Goal: Transaction & Acquisition: Obtain resource

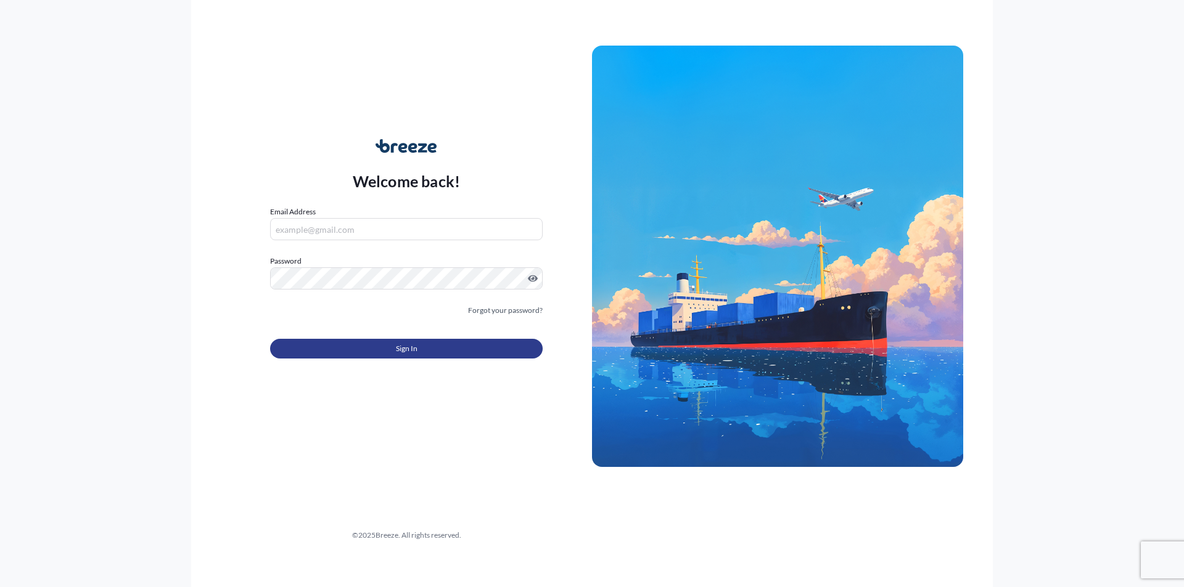
type input "[PERSON_NAME][EMAIL_ADDRESS][PERSON_NAME][DOMAIN_NAME]"
click at [380, 354] on button "Sign In" at bounding box center [406, 349] width 272 height 20
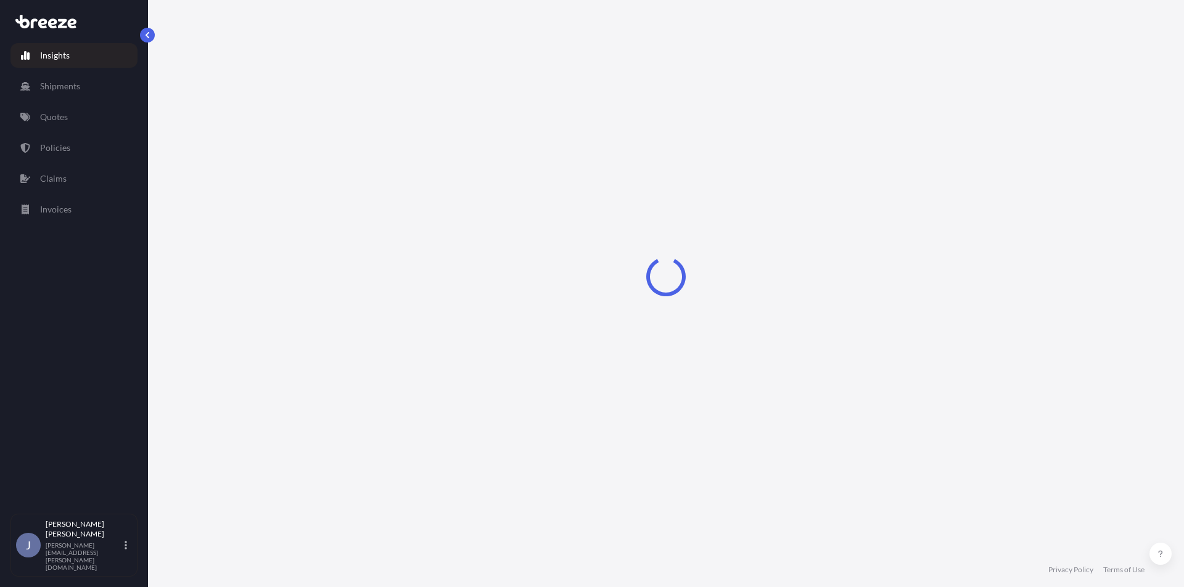
select select "2025"
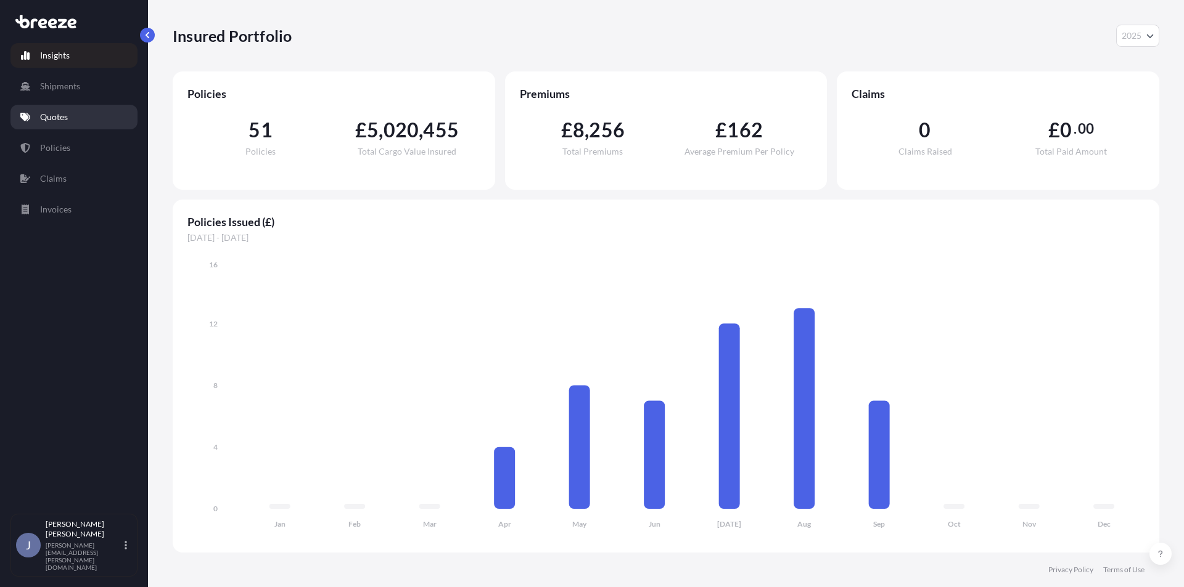
click at [76, 115] on link "Quotes" at bounding box center [73, 117] width 127 height 25
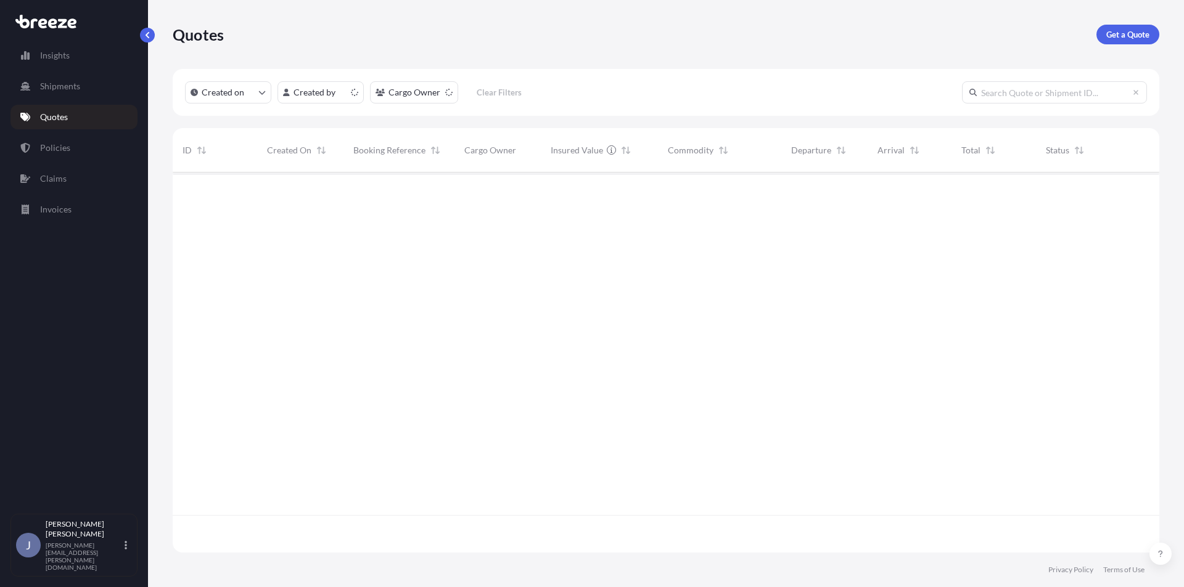
scroll to position [378, 977]
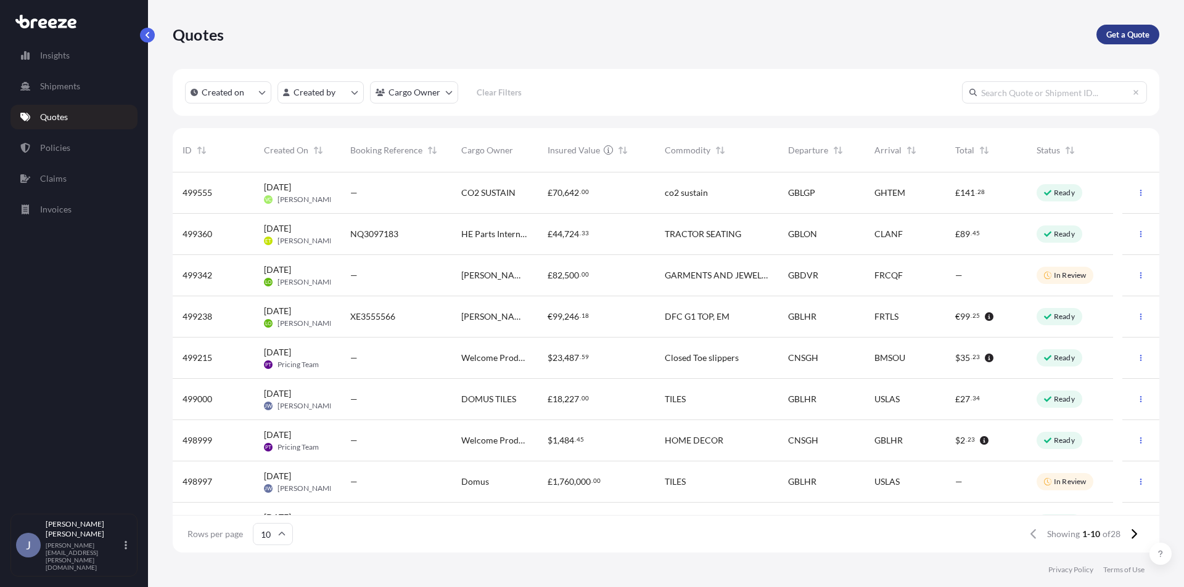
click at [1127, 36] on p "Get a Quote" at bounding box center [1127, 34] width 43 height 12
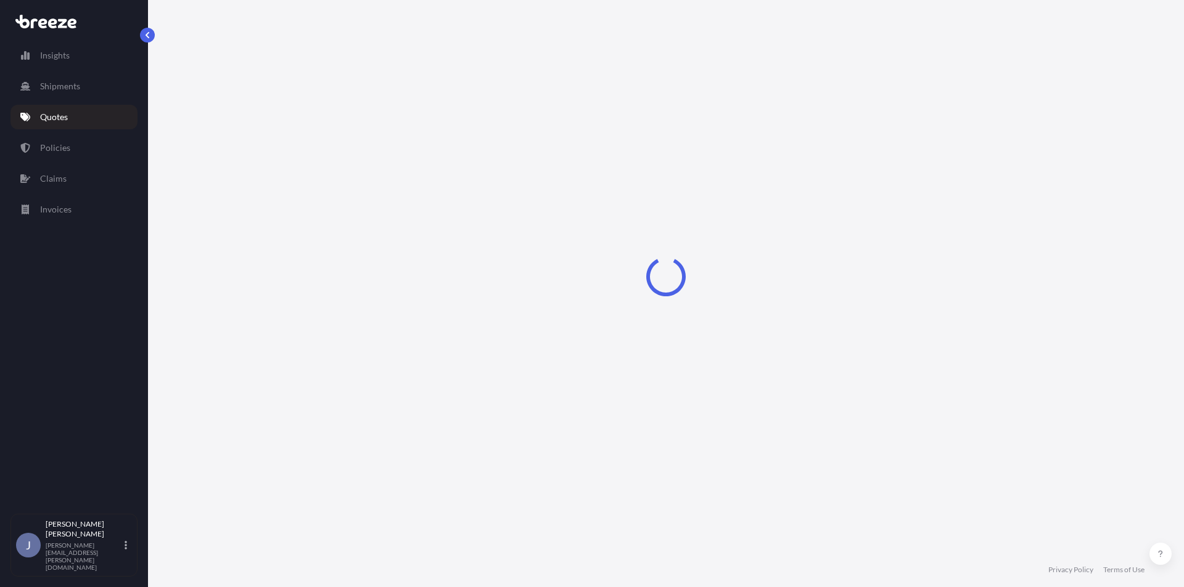
select select "Sea"
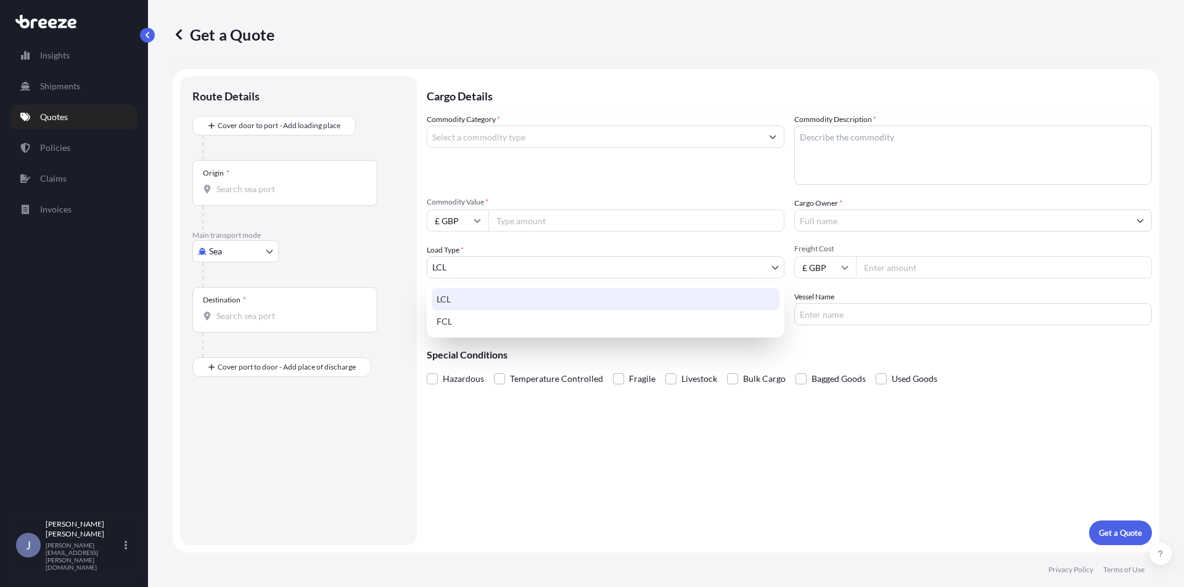
click at [777, 266] on body "Insights Shipments Quotes Policies Claims Invoices J [PERSON_NAME] [PERSON_NAME…" at bounding box center [592, 293] width 1184 height 587
click at [504, 321] on div "FCL" at bounding box center [605, 322] width 348 height 22
select select "2"
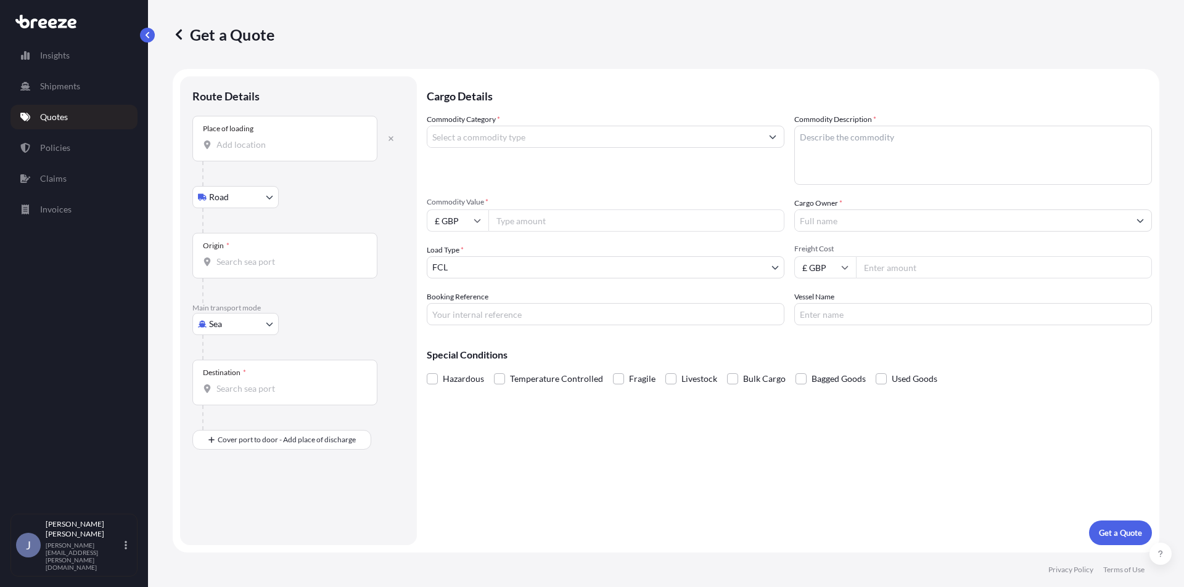
click at [261, 150] on input "Place of loading" at bounding box center [288, 145] width 145 height 12
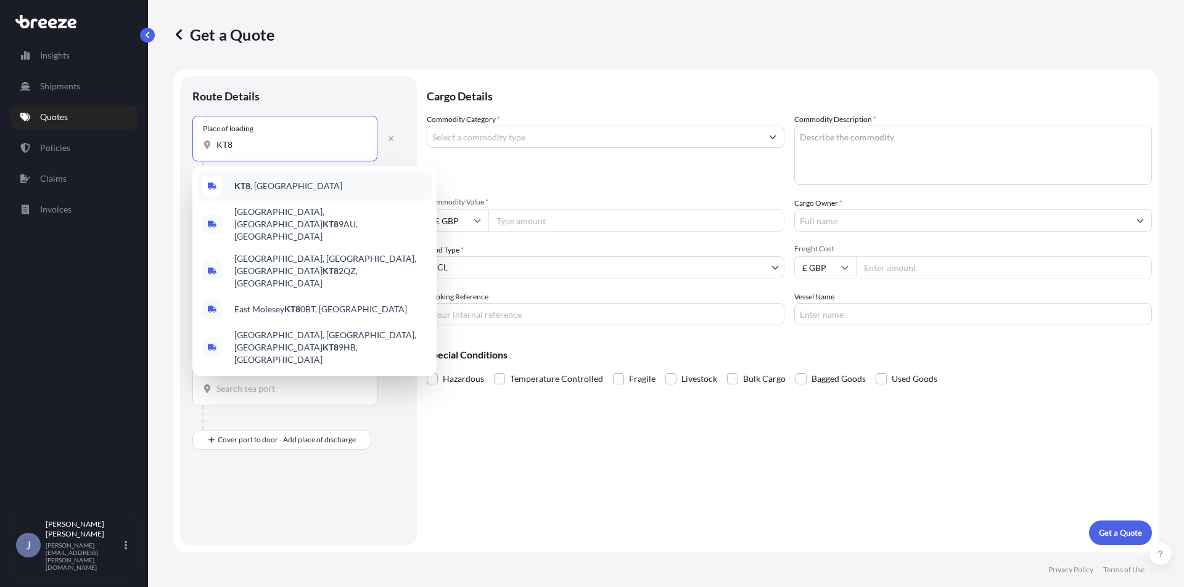
click at [270, 183] on div "KT8 , [GEOGRAPHIC_DATA]" at bounding box center [314, 186] width 234 height 30
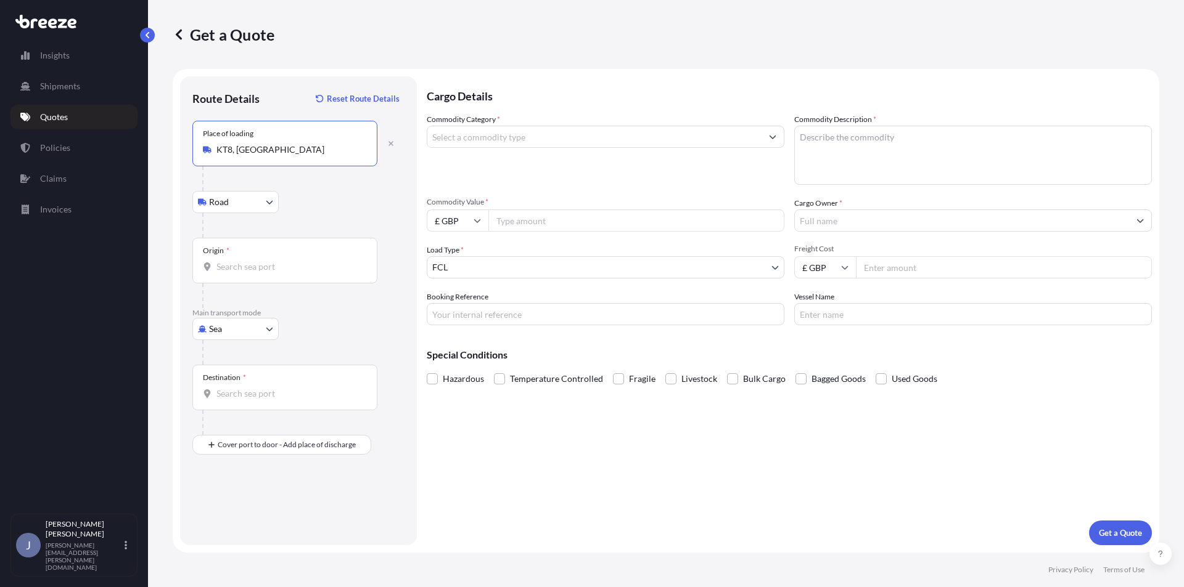
type input "KT8, [GEOGRAPHIC_DATA]"
click at [247, 269] on input "Origin *" at bounding box center [288, 267] width 145 height 12
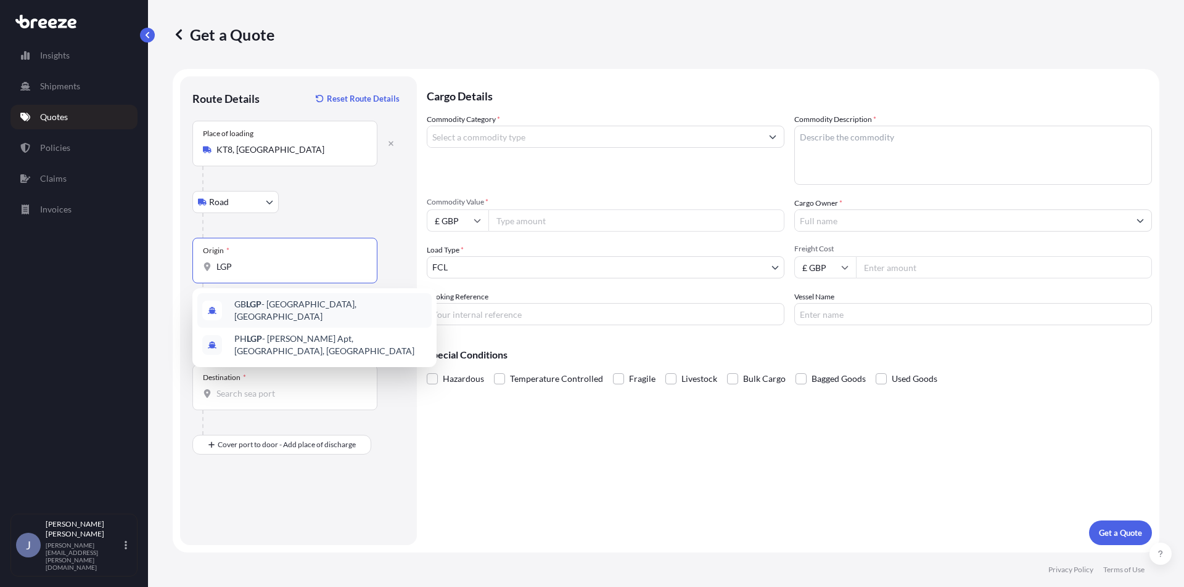
click at [327, 308] on span "GB LGP - [GEOGRAPHIC_DATA], [GEOGRAPHIC_DATA]" at bounding box center [330, 310] width 192 height 25
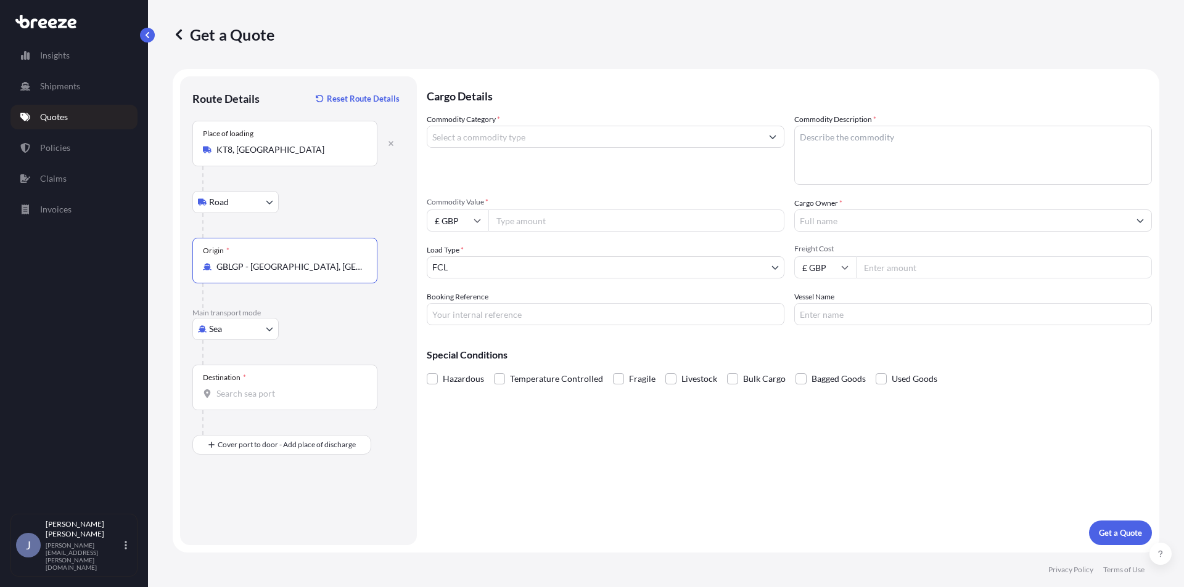
type input "GBLGP - [GEOGRAPHIC_DATA], [GEOGRAPHIC_DATA]"
click at [256, 395] on input "Destination *" at bounding box center [288, 394] width 145 height 12
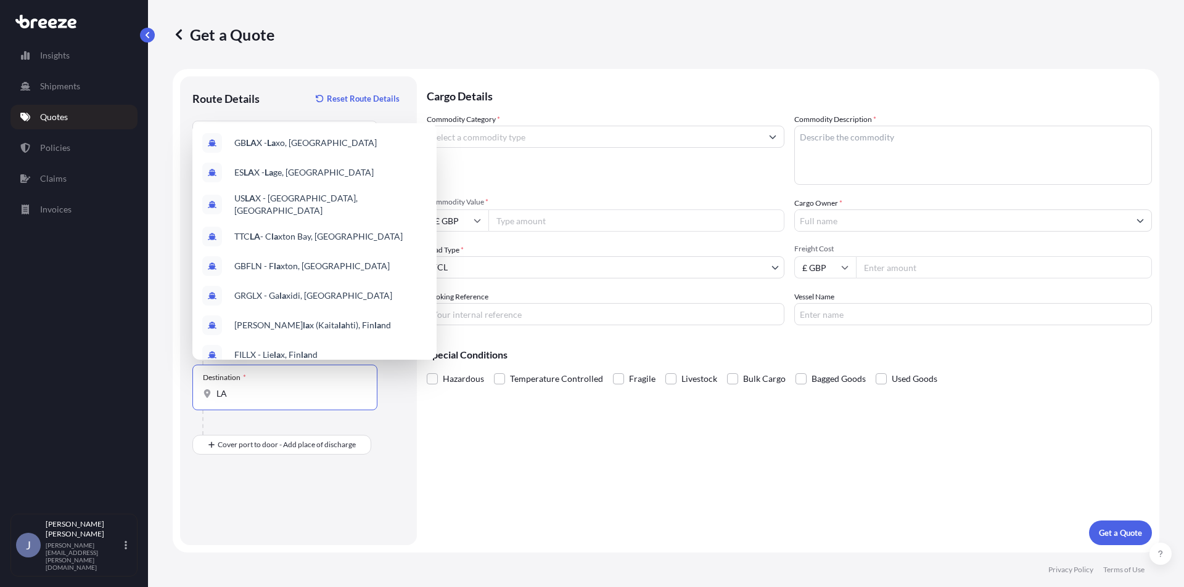
type input "L"
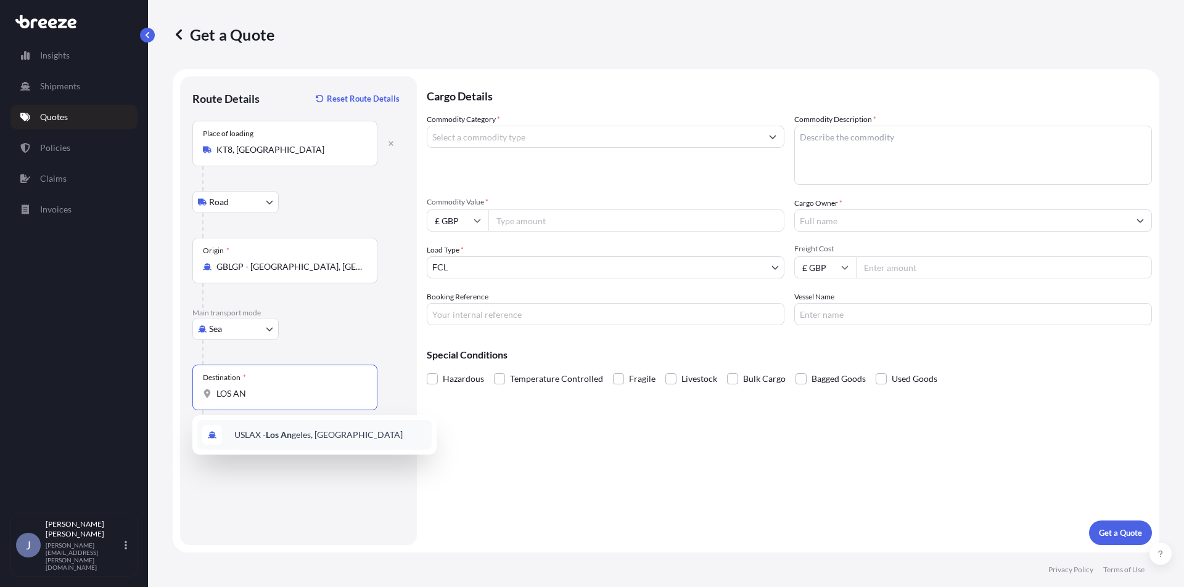
click at [348, 434] on span "USLAX - Los An geles, [GEOGRAPHIC_DATA]" at bounding box center [318, 435] width 168 height 12
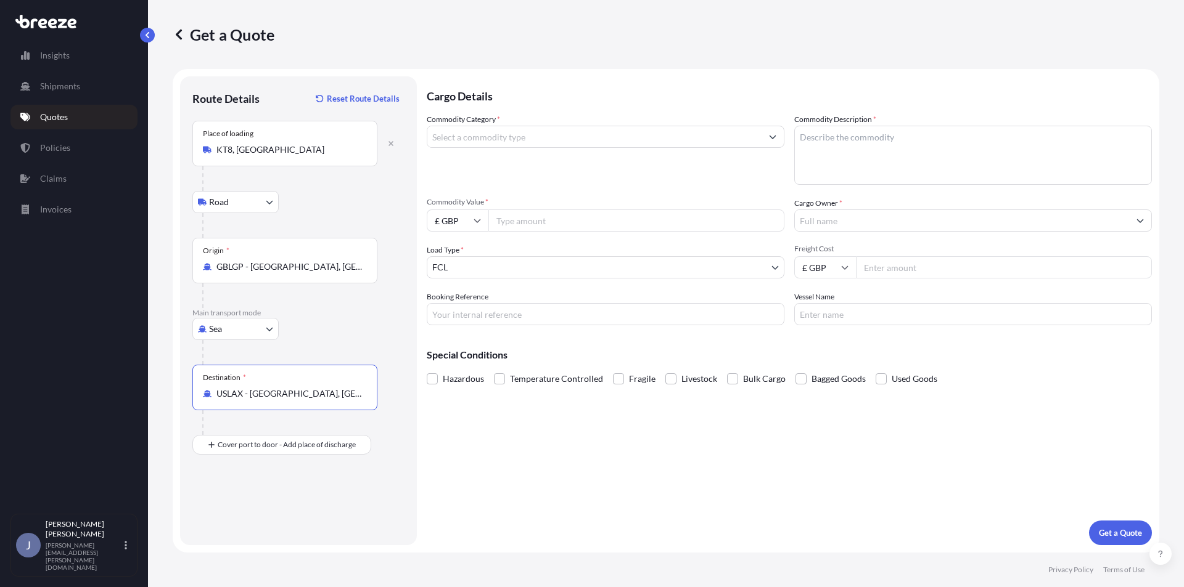
type input "USLAX - [GEOGRAPHIC_DATA], [GEOGRAPHIC_DATA]"
click at [502, 133] on input "Commodity Category *" at bounding box center [594, 137] width 334 height 22
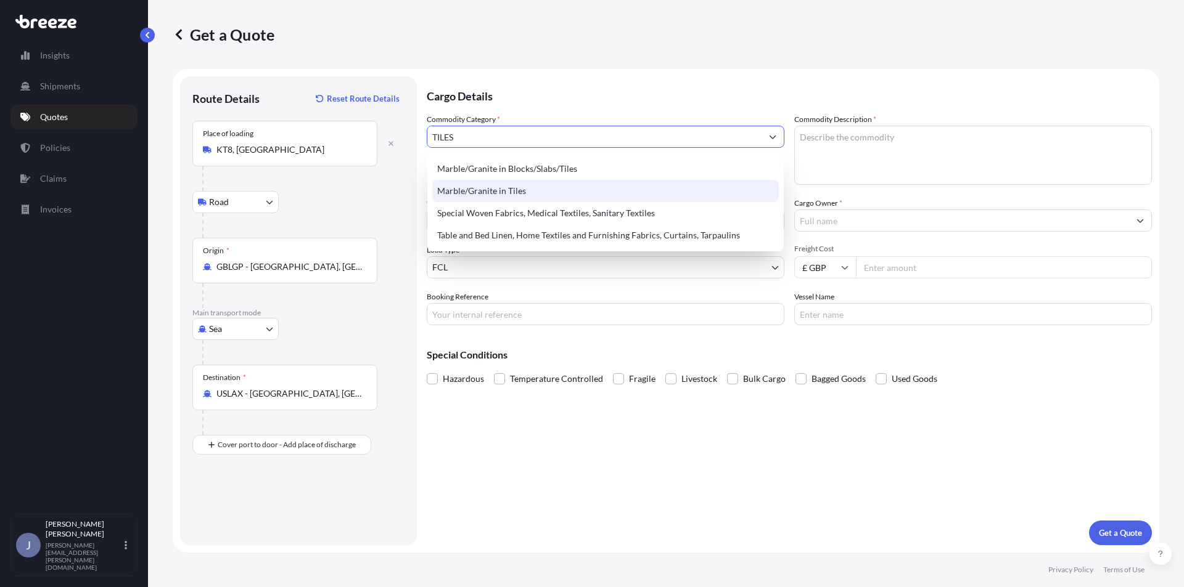
click at [503, 191] on div "Marble/Granite in Tiles" at bounding box center [605, 191] width 346 height 22
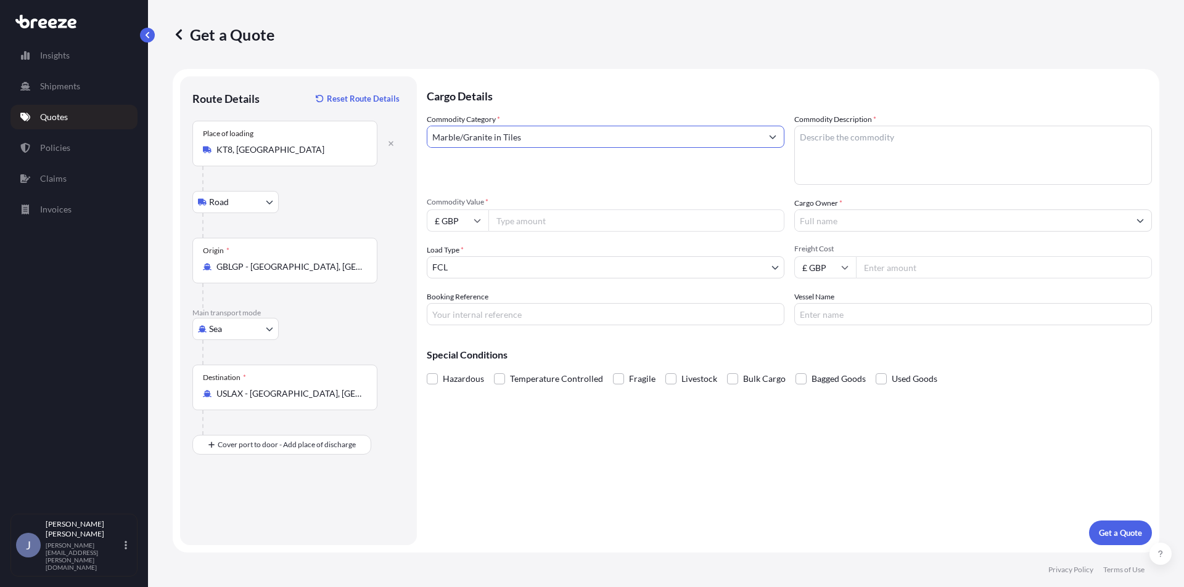
drag, startPoint x: 586, startPoint y: 139, endPoint x: 131, endPoint y: 86, distance: 458.0
click at [131, 86] on div "Insights Shipments Quotes Policies Claims Invoices J [PERSON_NAME] [PERSON_NAME…" at bounding box center [592, 293] width 1184 height 587
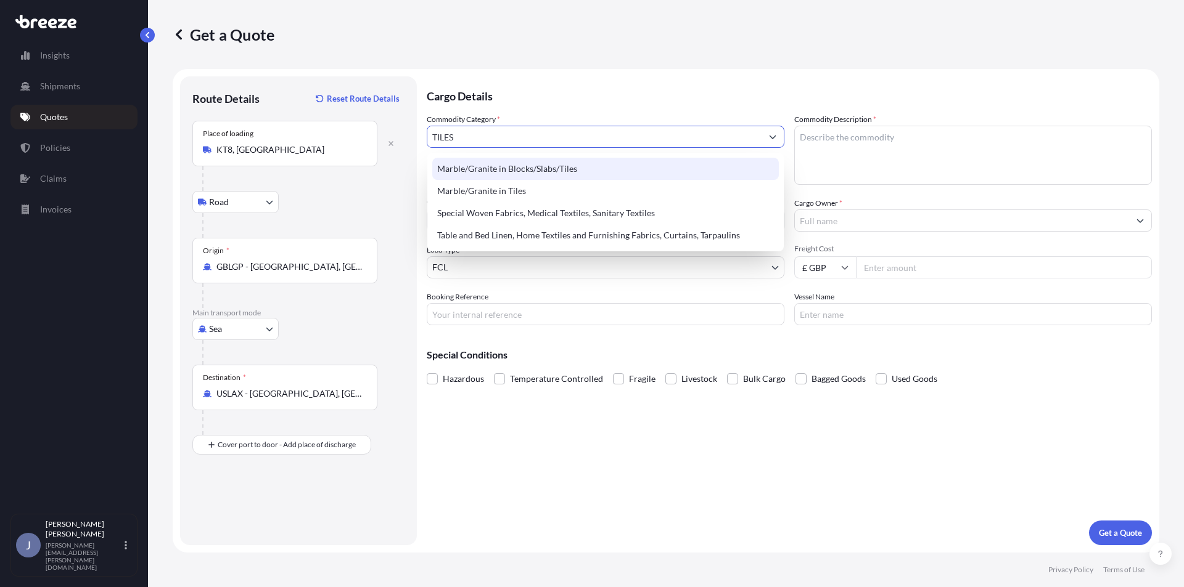
click at [539, 173] on div "Marble/Granite in Blocks/Slabs/Tiles" at bounding box center [605, 169] width 346 height 22
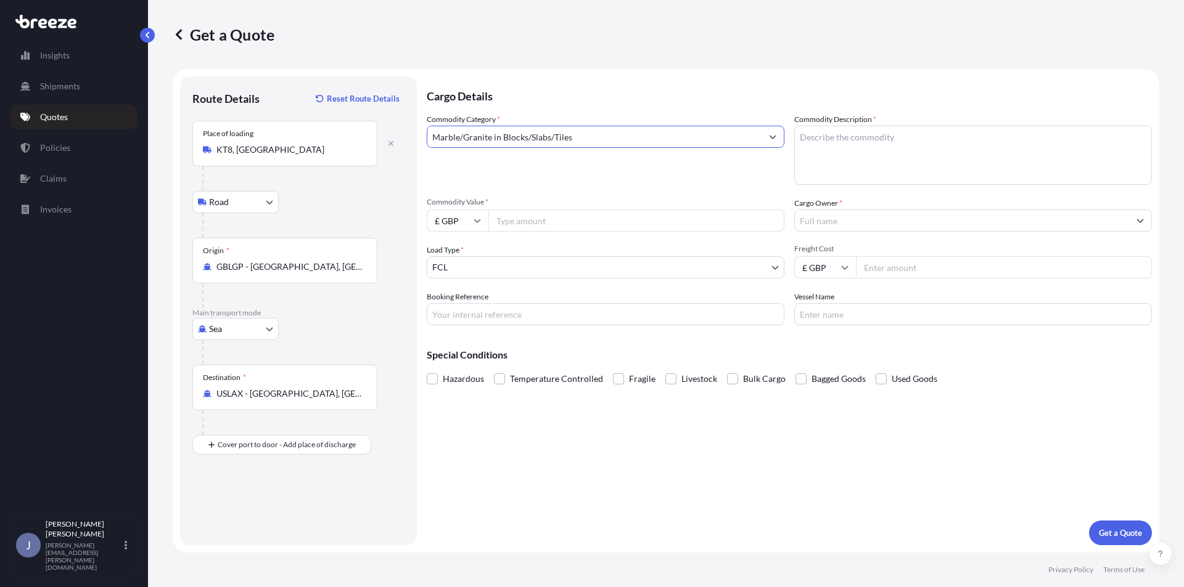
type input "Marble/Granite in Blocks/Slabs/Tiles"
click at [883, 134] on textarea "Commodity Description *" at bounding box center [973, 155] width 358 height 59
type textarea "t"
type textarea "Tiles"
type input "14000"
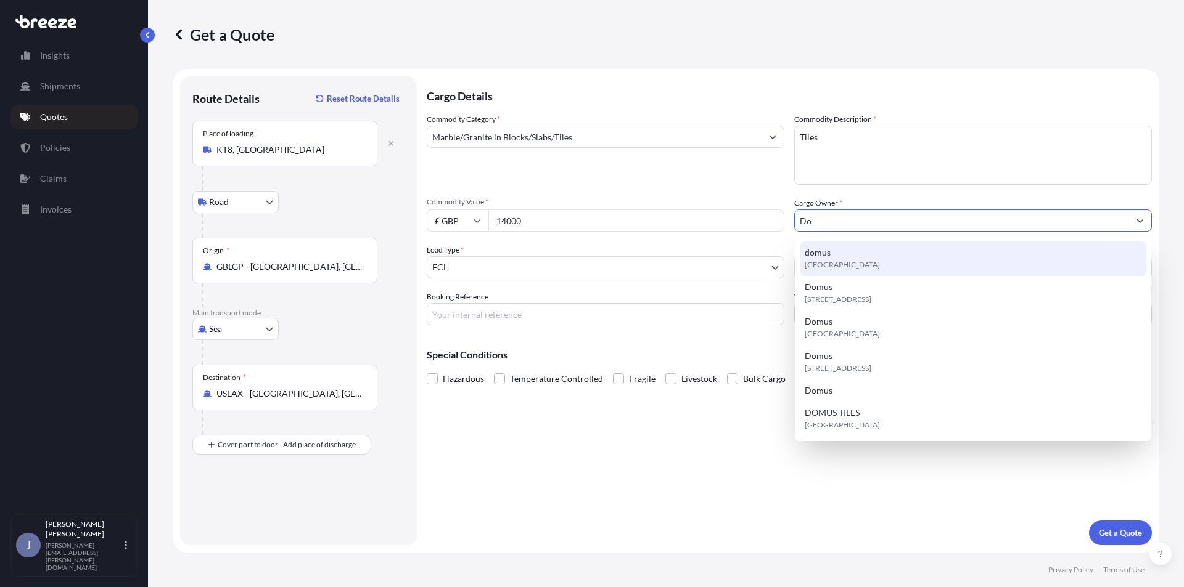
click at [833, 255] on div "domus [GEOGRAPHIC_DATA]" at bounding box center [973, 259] width 346 height 35
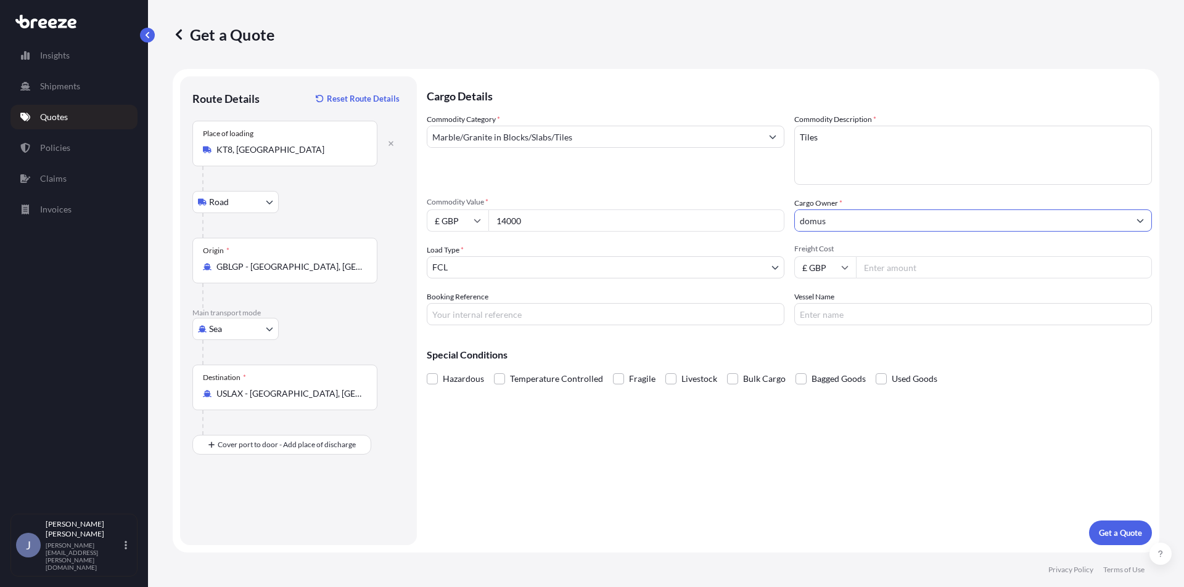
type input "domus"
click at [916, 265] on input "Freight Cost" at bounding box center [1004, 267] width 296 height 22
type input "7028"
click at [476, 266] on body "Insights Shipments Quotes Policies Claims Invoices J [PERSON_NAME] [PERSON_NAME…" at bounding box center [592, 293] width 1184 height 587
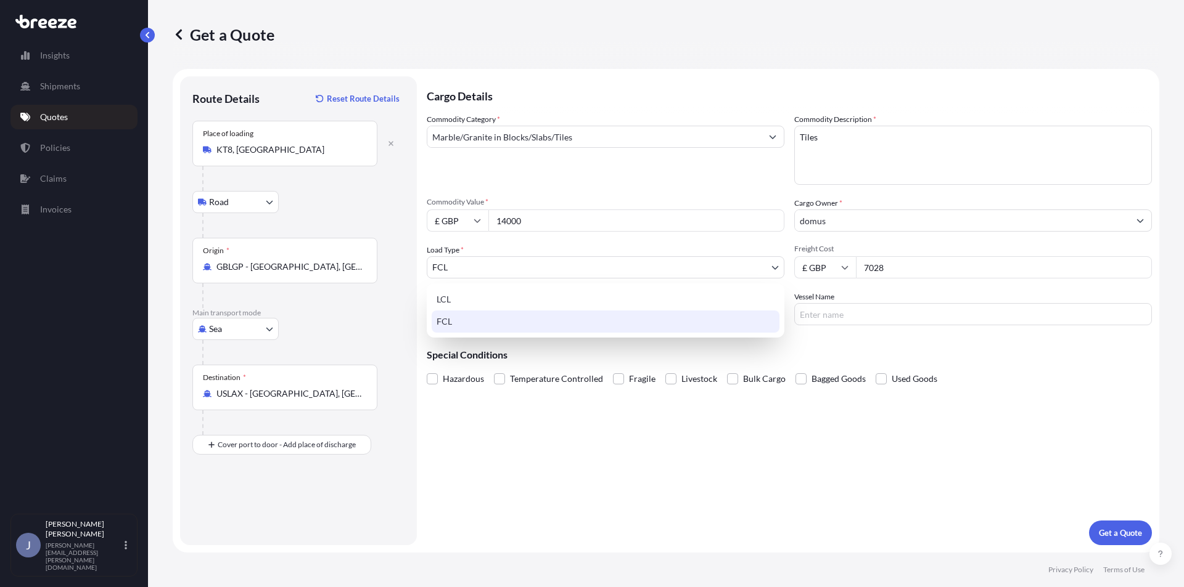
click at [456, 321] on div "FCL" at bounding box center [605, 322] width 348 height 22
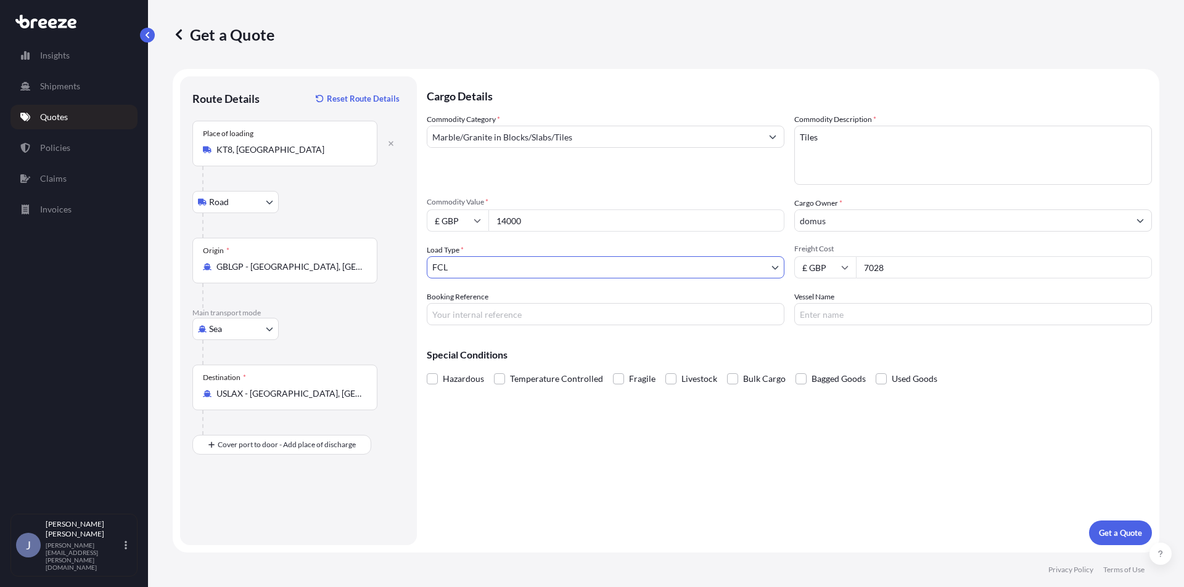
click at [489, 265] on body "Insights Shipments Quotes Policies Claims Invoices J [PERSON_NAME] [PERSON_NAME…" at bounding box center [592, 293] width 1184 height 587
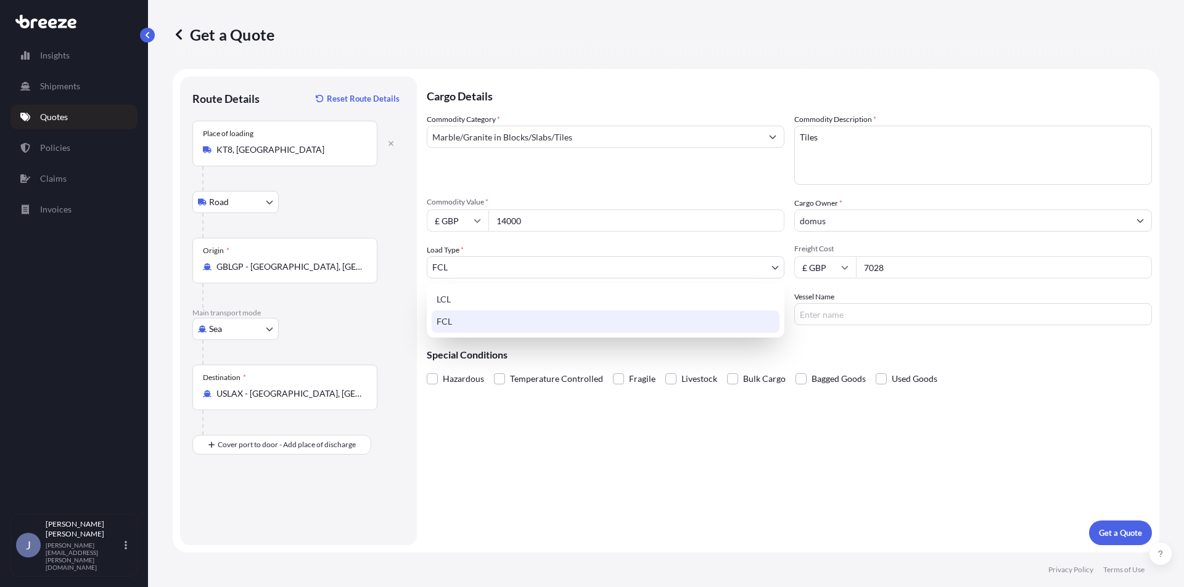
click at [457, 321] on div "FCL" at bounding box center [605, 322] width 348 height 22
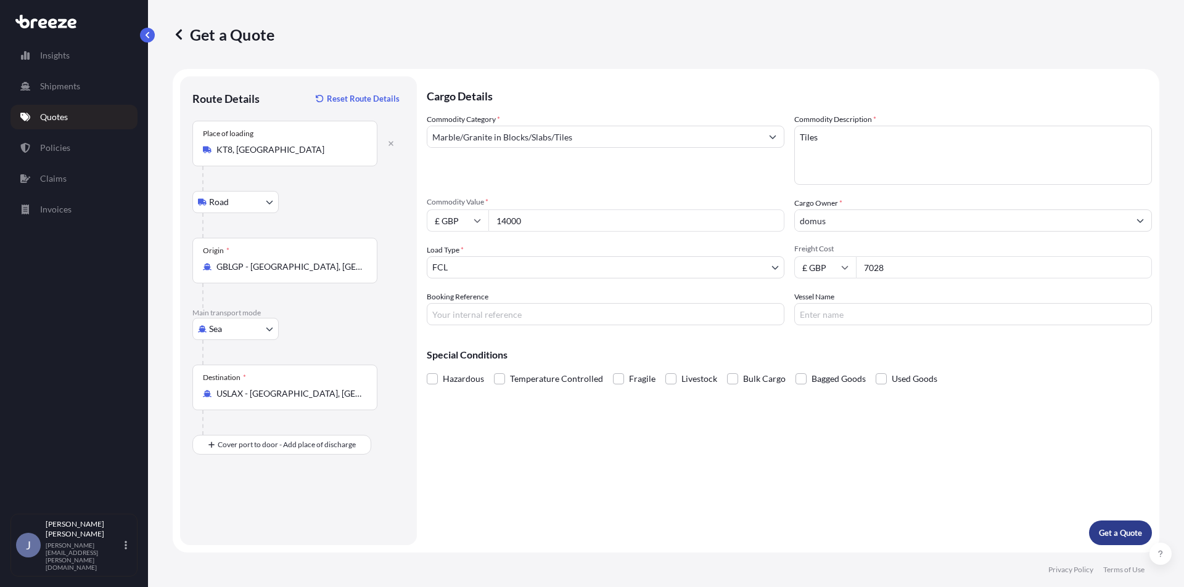
click at [1116, 527] on p "Get a Quote" at bounding box center [1119, 533] width 43 height 12
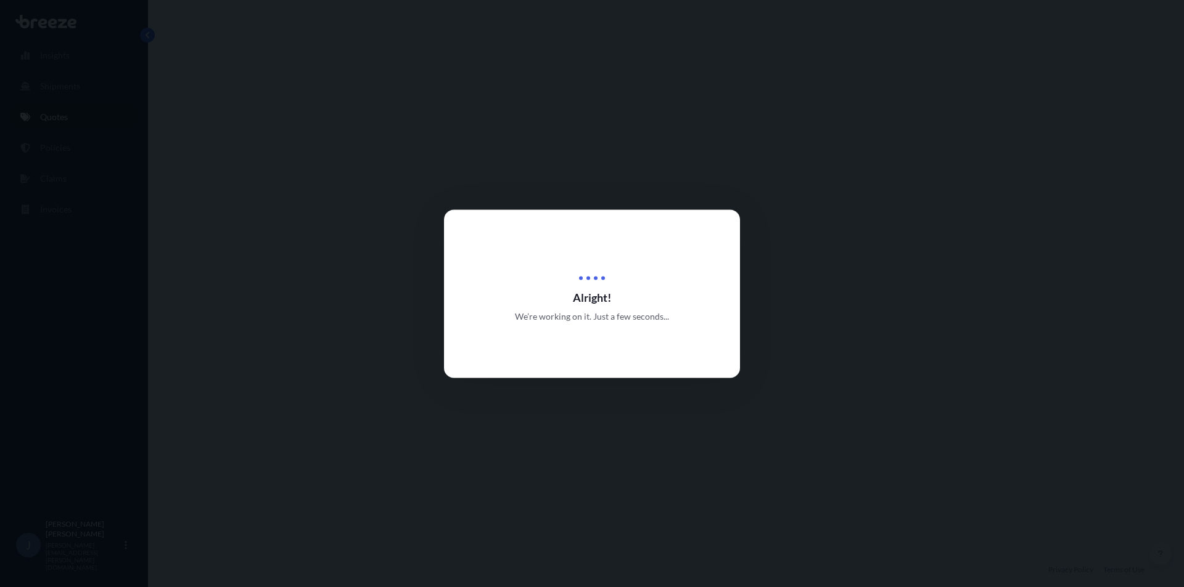
scroll to position [420, 0]
select select "Road"
select select "Sea"
select select "2"
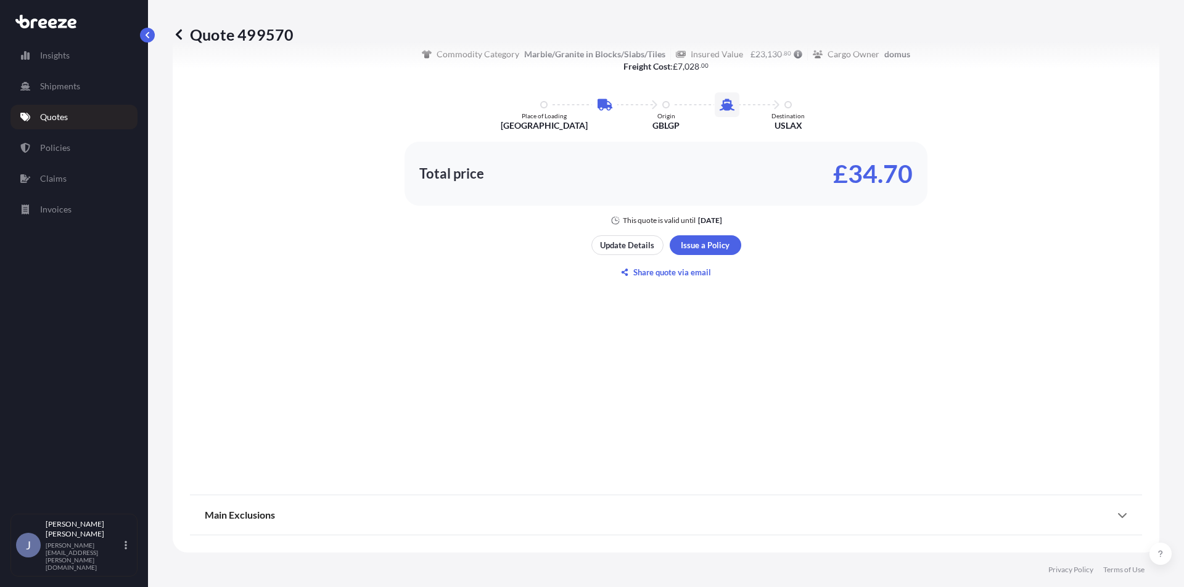
scroll to position [452, 0]
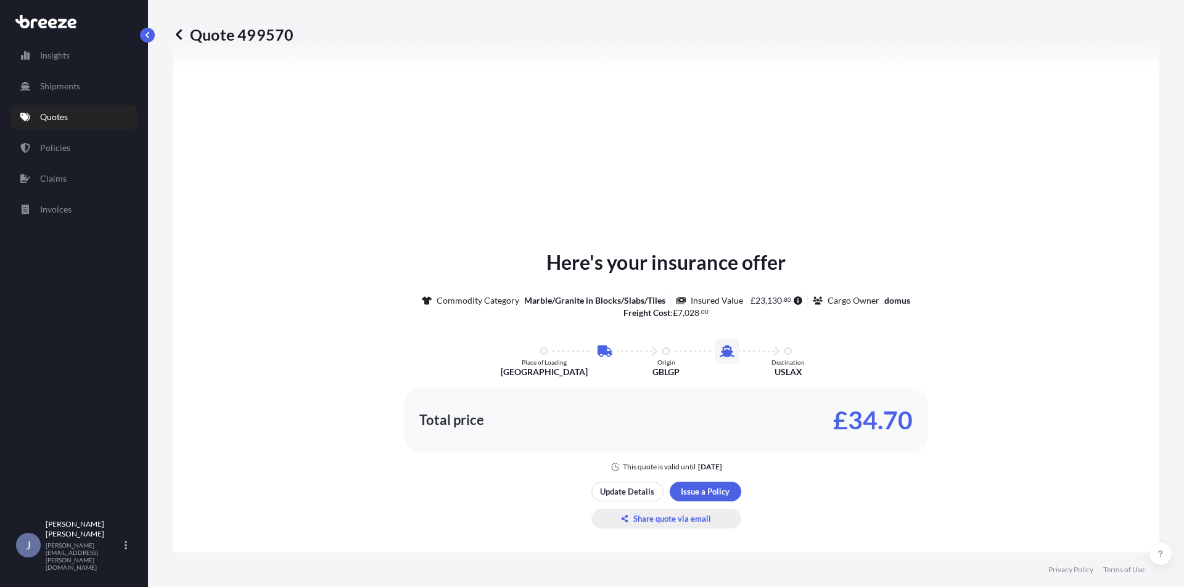
click at [671, 513] on p "Share quote via email" at bounding box center [672, 519] width 78 height 12
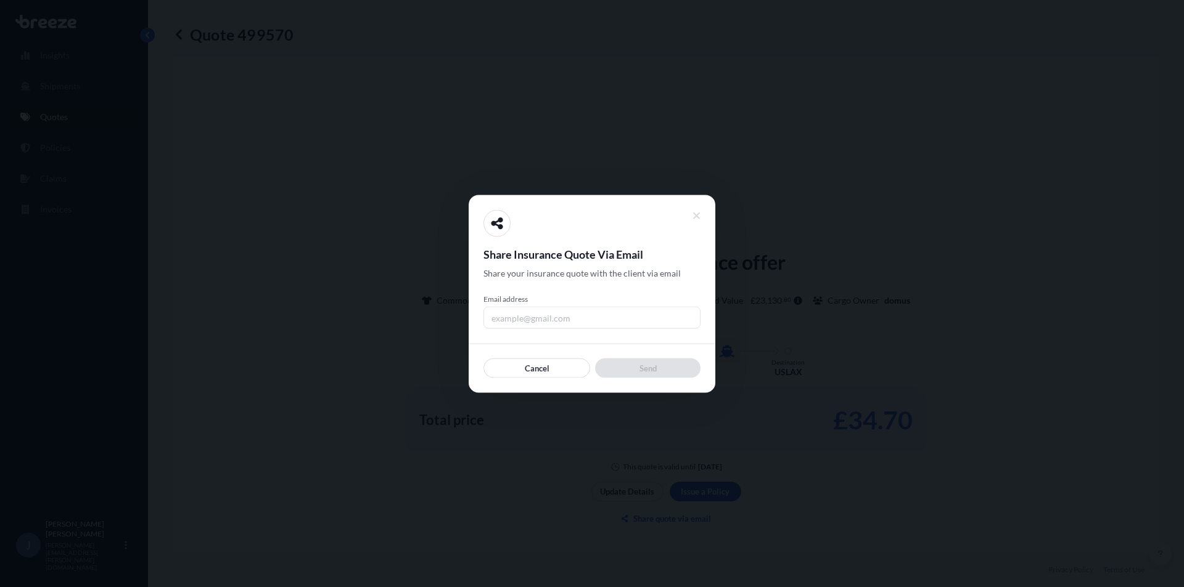
click at [560, 314] on input "Email address" at bounding box center [591, 317] width 217 height 22
type input "[EMAIL_ADDRESS][DOMAIN_NAME]"
